Goal: Information Seeking & Learning: Check status

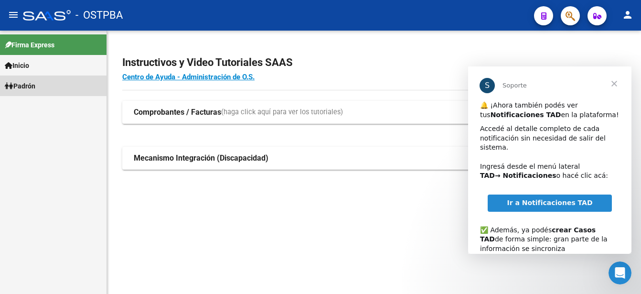
click at [42, 86] on link "Padrón" at bounding box center [53, 85] width 106 height 21
click at [35, 81] on span "Padrón" at bounding box center [20, 86] width 31 height 11
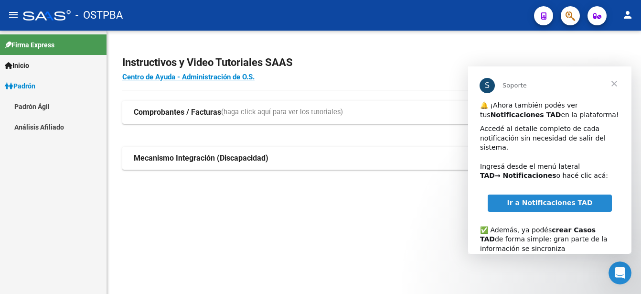
click at [32, 104] on link "Padrón Ágil" at bounding box center [53, 106] width 106 height 21
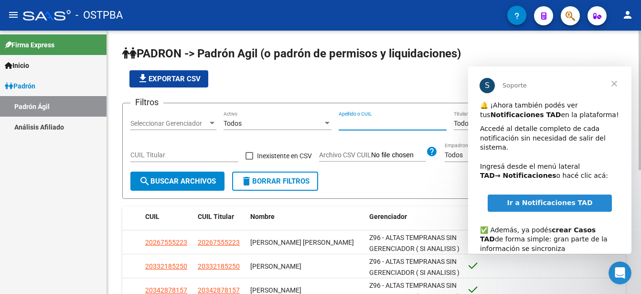
click at [341, 124] on input "Apellido o CUIL" at bounding box center [393, 123] width 108 height 8
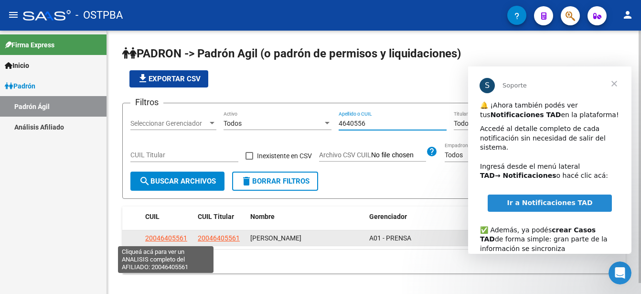
type input "4640556"
click at [175, 237] on span "20046405561" at bounding box center [166, 238] width 42 height 8
type textarea "20046405561"
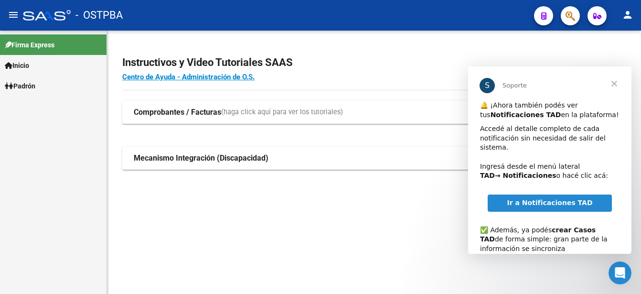
click at [31, 85] on span "Padrón" at bounding box center [20, 86] width 31 height 11
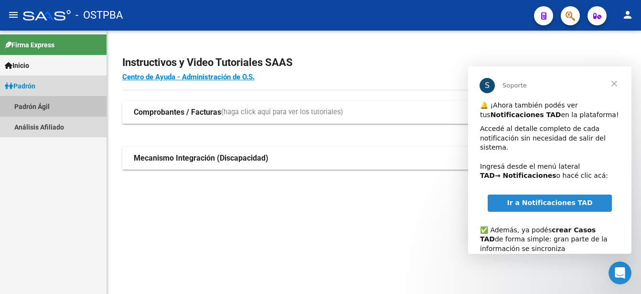
click at [33, 104] on link "Padrón Ágil" at bounding box center [53, 106] width 106 height 21
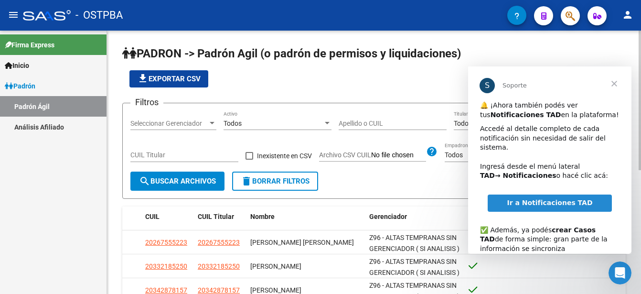
click at [343, 123] on input "Apellido o CUIL" at bounding box center [393, 123] width 108 height 8
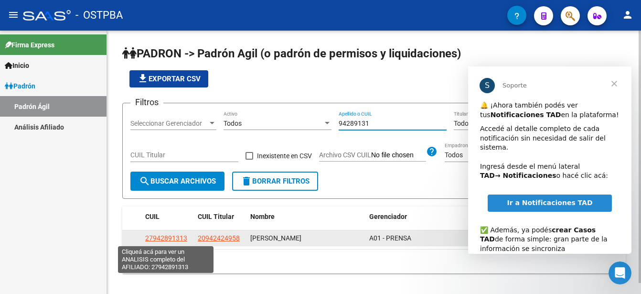
type input "94289131"
click at [170, 236] on span "27942891313" at bounding box center [166, 238] width 42 height 8
type textarea "27942891313"
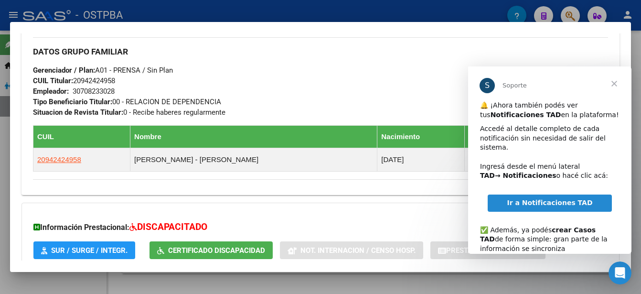
scroll to position [443, 0]
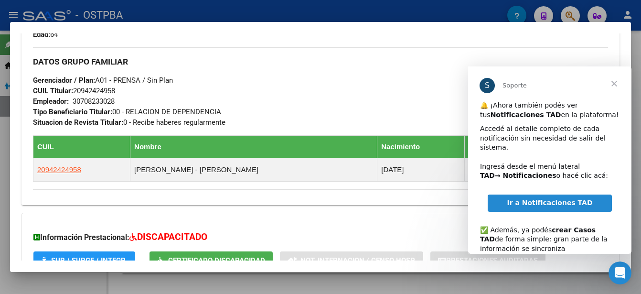
click at [613, 81] on span "Cerrar" at bounding box center [614, 83] width 34 height 34
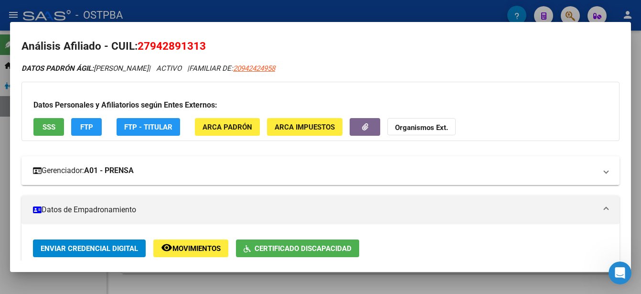
scroll to position [0, 0]
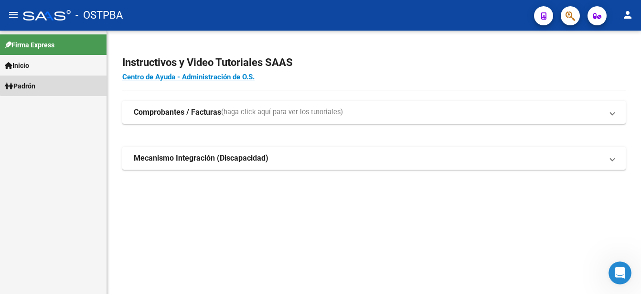
click at [65, 83] on link "Padrón" at bounding box center [53, 85] width 106 height 21
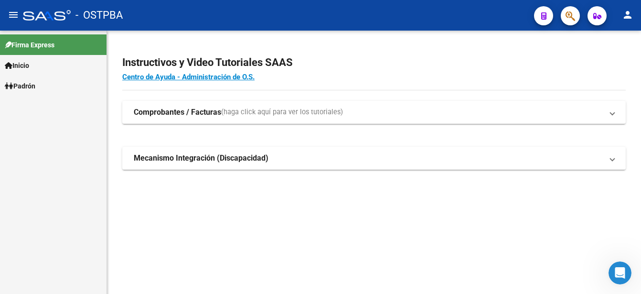
click at [65, 83] on link "Padrón" at bounding box center [53, 85] width 106 height 21
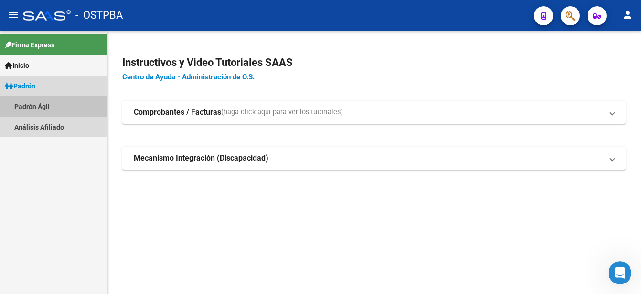
click at [57, 104] on link "Padrón Ágil" at bounding box center [53, 106] width 106 height 21
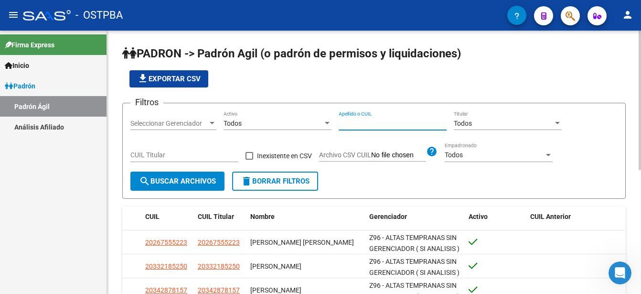
click at [342, 121] on input "Apellido o CUIL" at bounding box center [393, 123] width 108 height 8
type input "94242958"
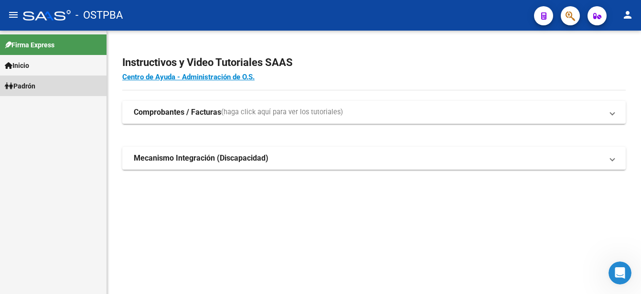
click at [40, 83] on link "Padrón" at bounding box center [53, 85] width 106 height 21
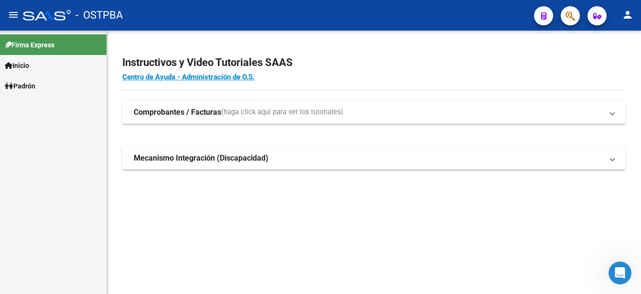
click at [40, 83] on link "Padrón" at bounding box center [53, 85] width 106 height 21
click at [30, 103] on link "Padrón Ágil" at bounding box center [53, 106] width 106 height 21
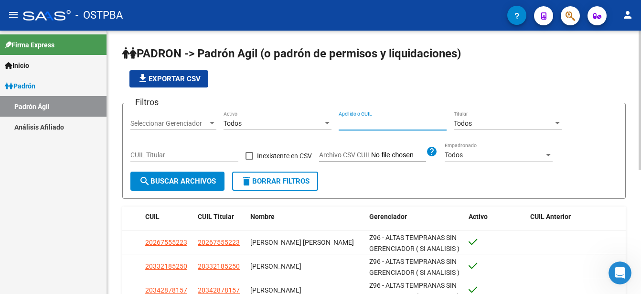
click at [345, 122] on input "Apellido o CUIL" at bounding box center [393, 123] width 108 height 8
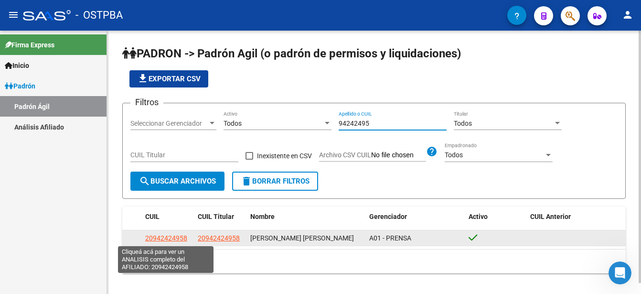
type input "94242495"
click at [171, 236] on span "20942424958" at bounding box center [166, 238] width 42 height 8
type textarea "20942424958"
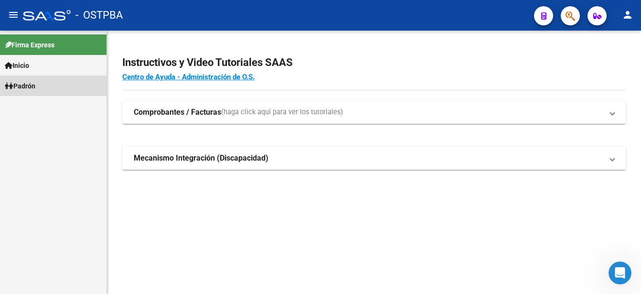
click at [35, 85] on span "Padrón" at bounding box center [20, 86] width 31 height 11
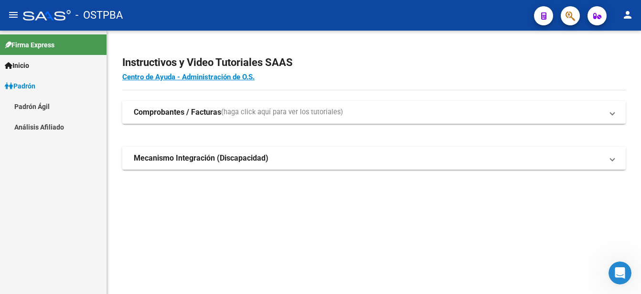
click at [36, 103] on link "Padrón Ágil" at bounding box center [53, 106] width 106 height 21
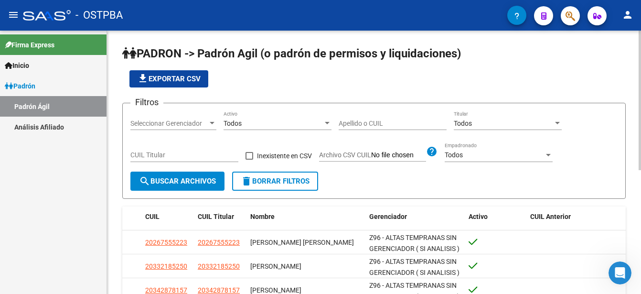
click at [341, 122] on input "Apellido o CUIL" at bounding box center [393, 123] width 108 height 8
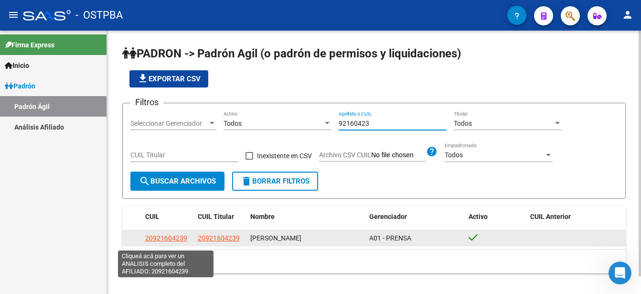
type input "92160423"
click at [170, 242] on span "20921604239" at bounding box center [166, 238] width 42 height 8
type textarea "20921604239"
